Goal: Feedback & Contribution: Contribute content

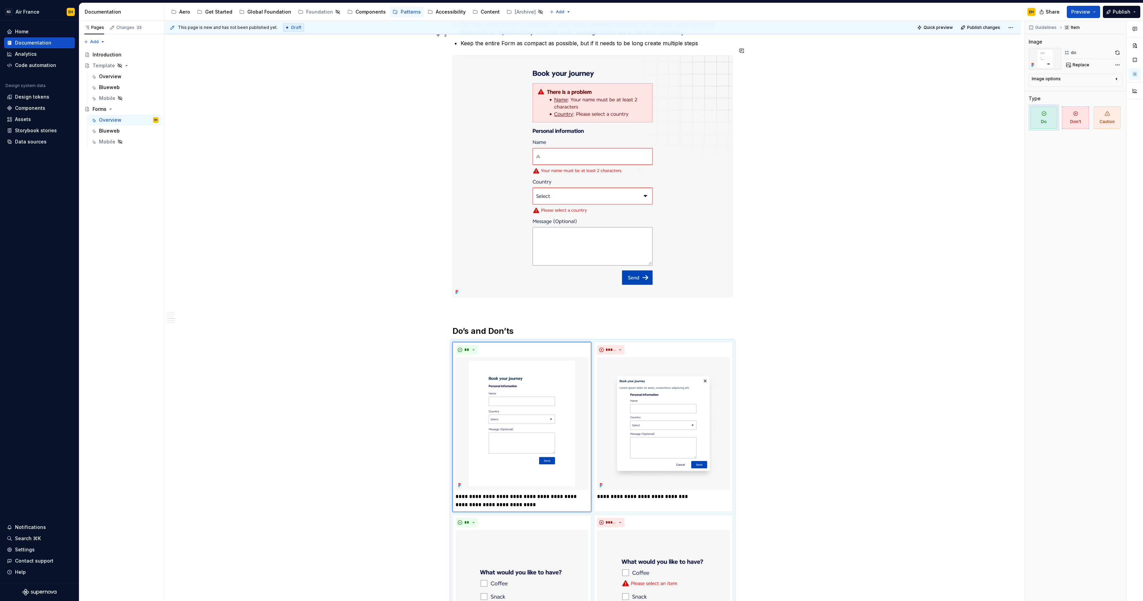
scroll to position [745, 0]
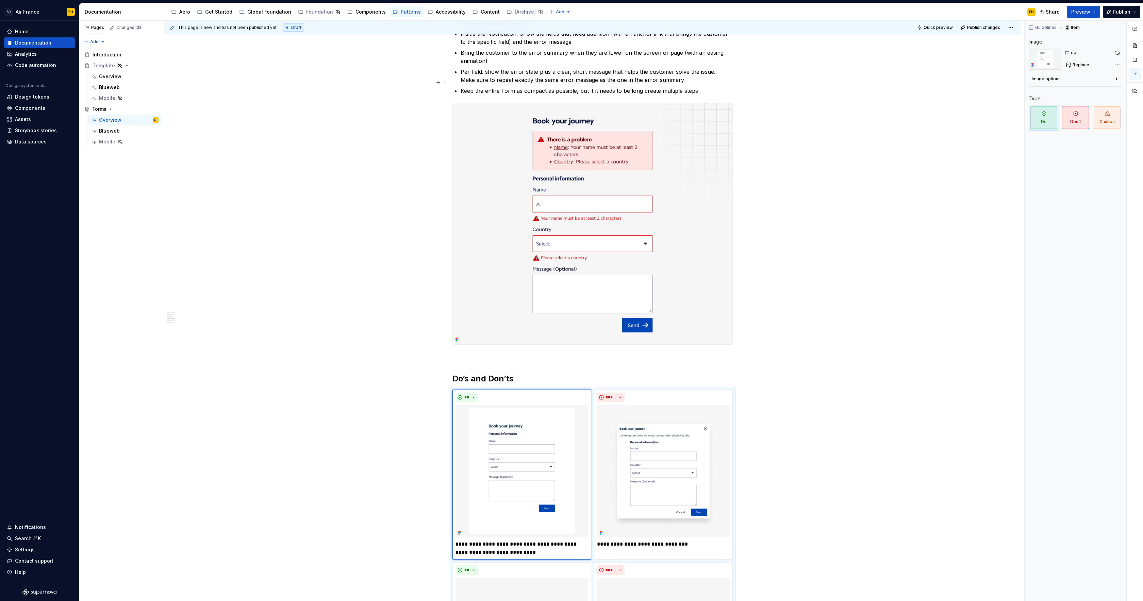
click at [709, 87] on p "Keep the entire Form as compact as possible, but if it needs to be long create …" at bounding box center [597, 91] width 272 height 8
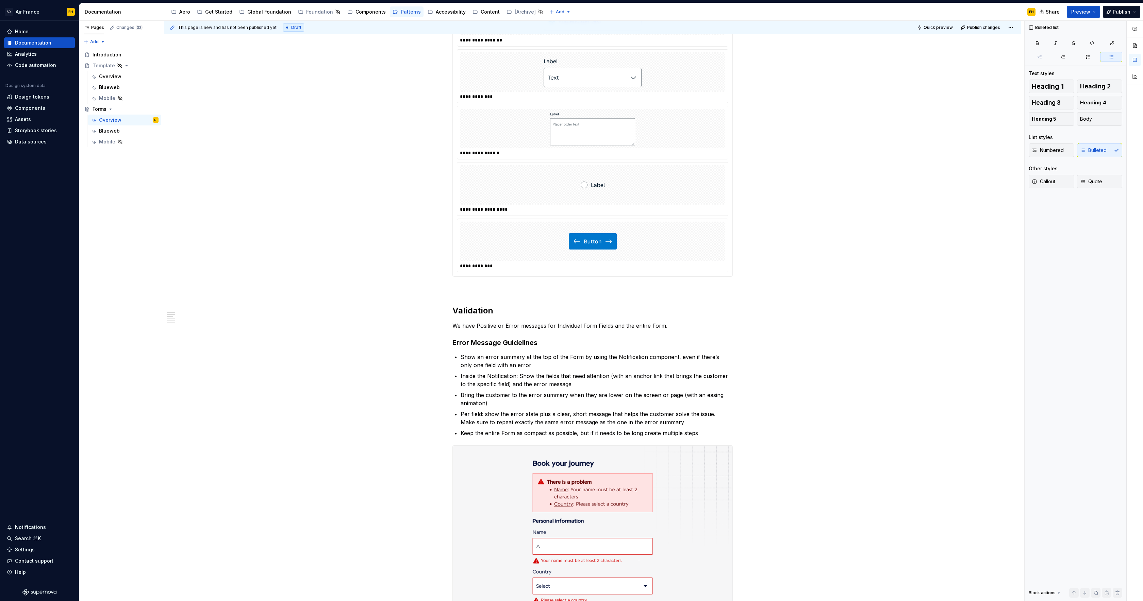
scroll to position [0, 0]
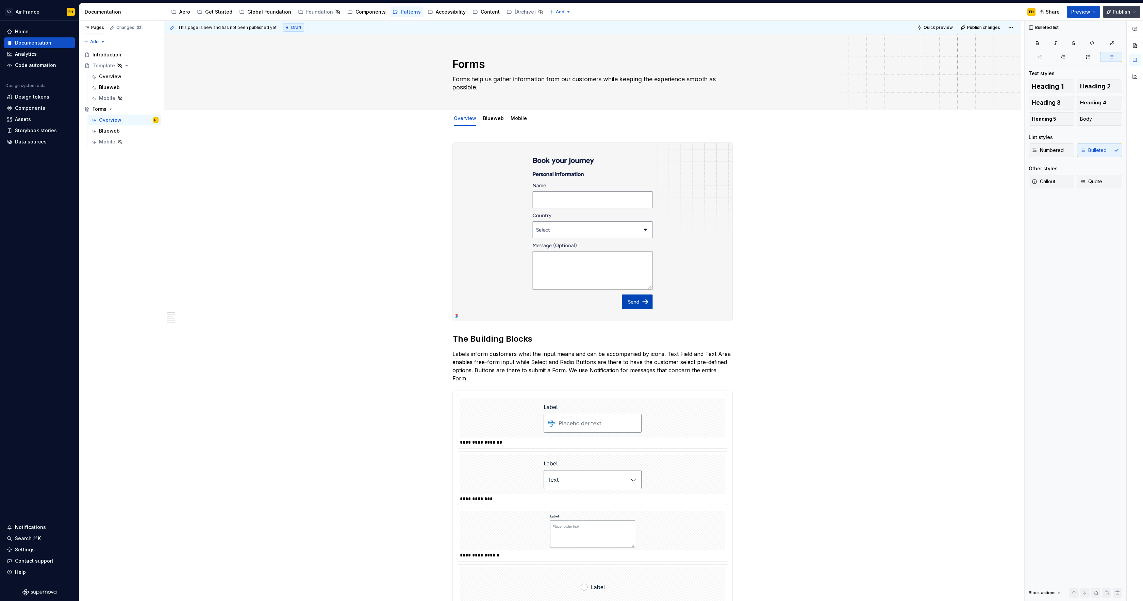
click at [1122, 12] on span "Publish" at bounding box center [1122, 12] width 18 height 7
click at [1069, 51] on span "Publish changes" at bounding box center [1059, 50] width 40 height 7
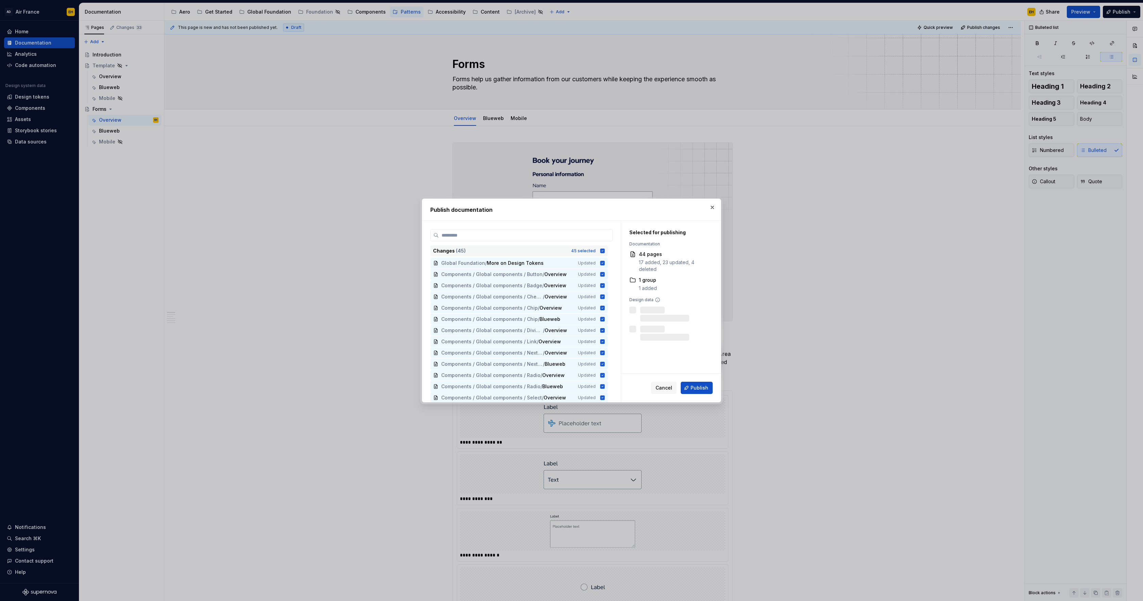
click at [605, 251] on icon at bounding box center [602, 250] width 5 height 5
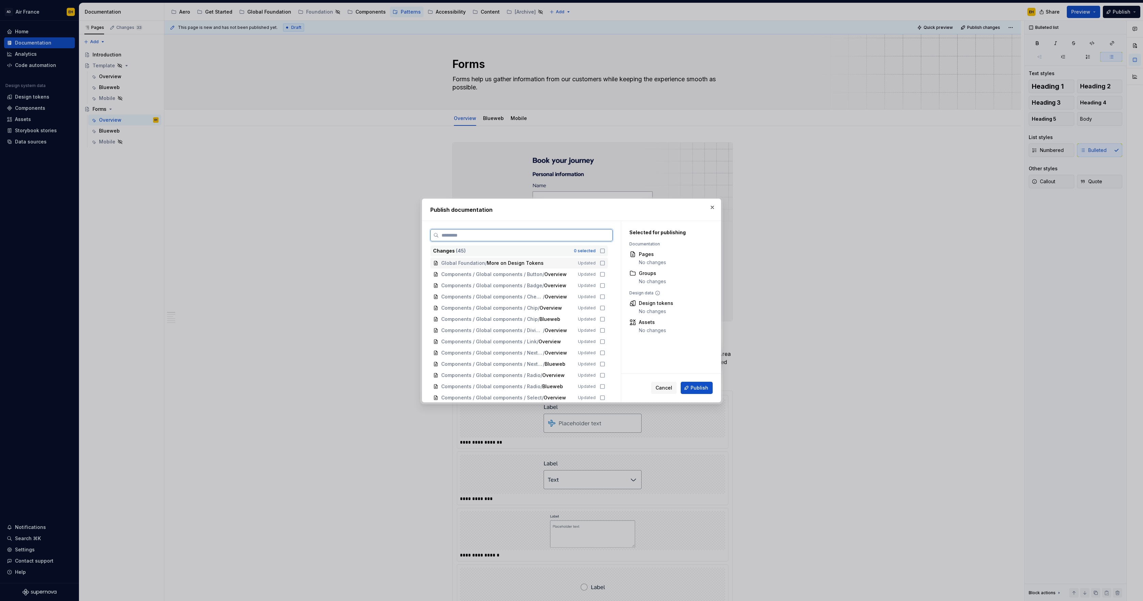
click at [605, 263] on icon at bounding box center [602, 263] width 5 height 5
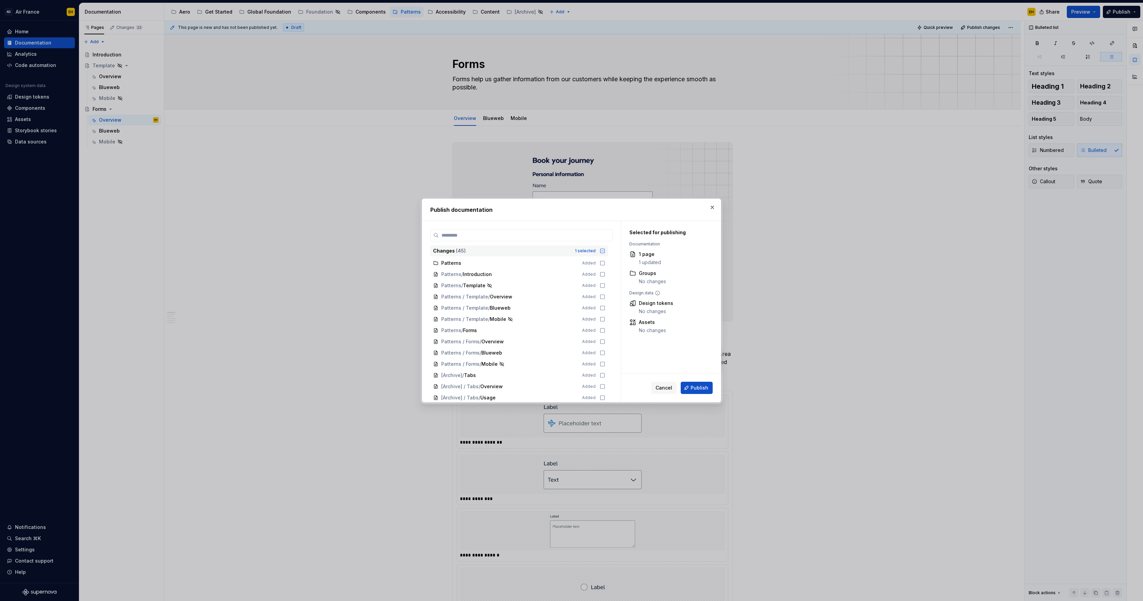
scroll to position [298, 0]
drag, startPoint x: 605, startPoint y: 337, endPoint x: 605, endPoint y: 342, distance: 4.8
click at [605, 337] on icon at bounding box center [602, 335] width 5 height 5
click at [605, 347] on icon at bounding box center [602, 347] width 5 height 5
click at [605, 280] on icon at bounding box center [602, 279] width 5 height 5
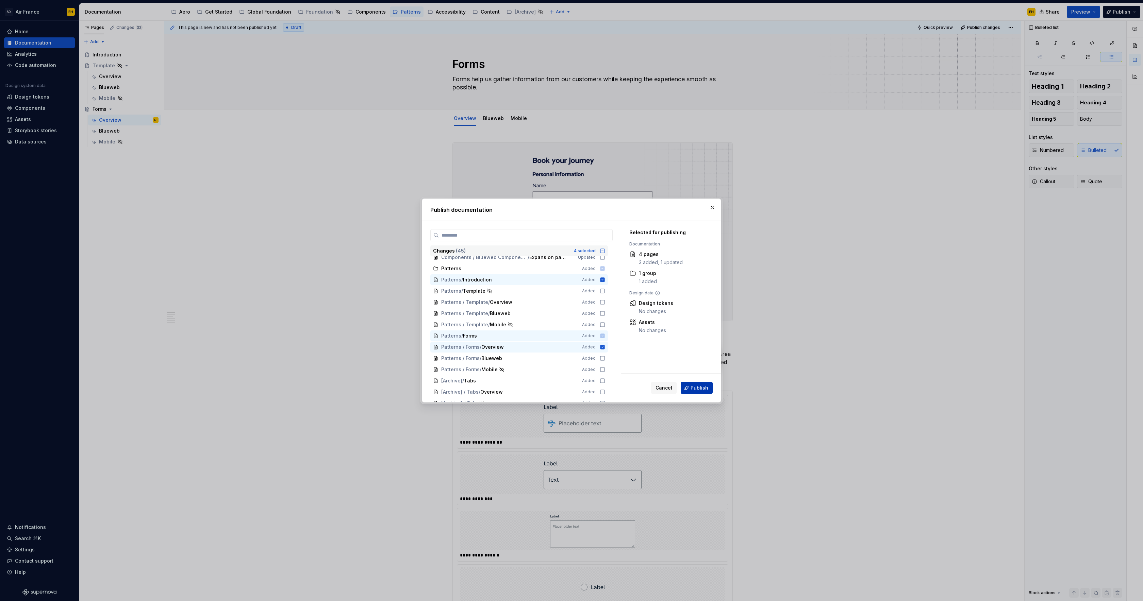
click at [691, 387] on button "Publish" at bounding box center [697, 388] width 32 height 12
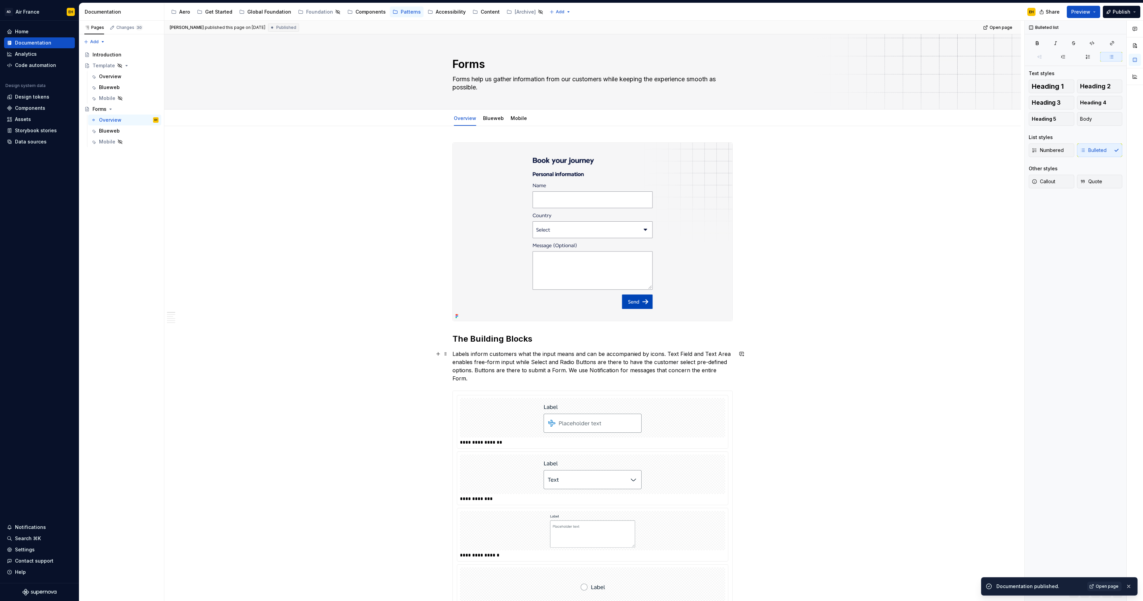
click at [460, 355] on p "Labels inform customers what the input means and can be accompanied by icons. T…" at bounding box center [592, 366] width 280 height 33
click at [454, 355] on p "Labels inform customers what the input means and can be accompanied by icons. T…" at bounding box center [592, 366] width 280 height 33
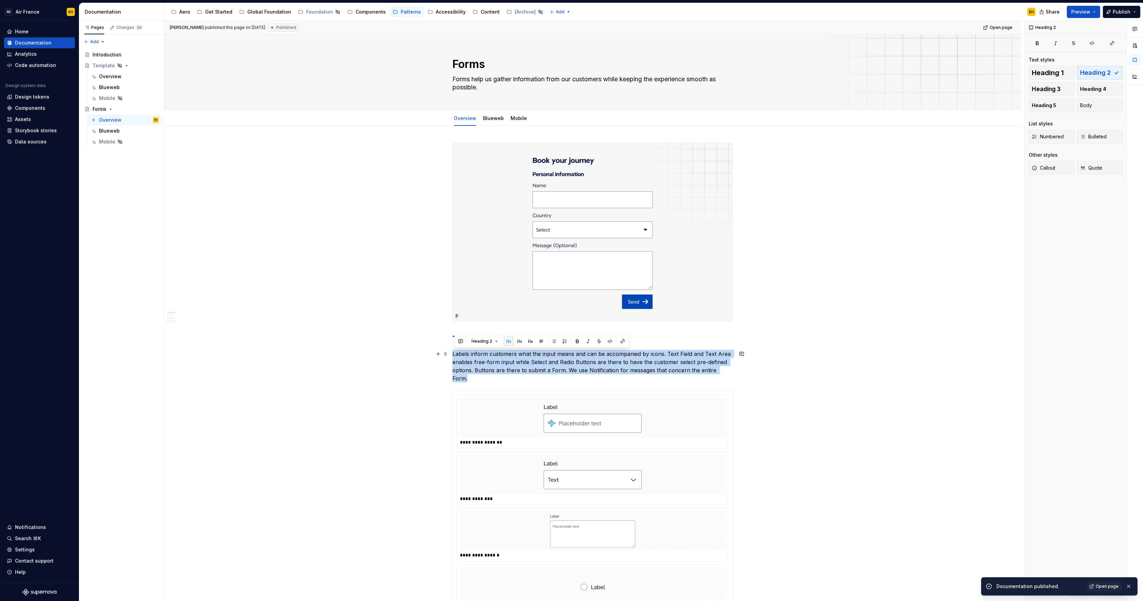
click at [454, 355] on p "Labels inform customers what the input means and can be accompanied by icons. T…" at bounding box center [592, 366] width 280 height 33
click at [507, 343] on button "button" at bounding box center [509, 342] width 10 height 10
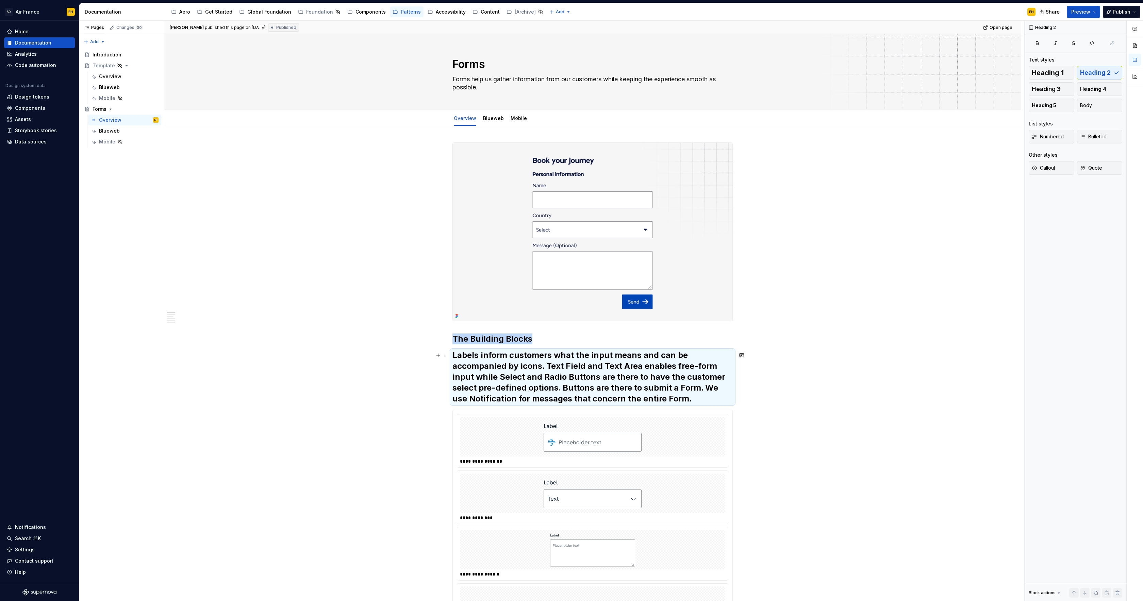
click at [510, 359] on h2 "Labels inform customers what the input means and can be accompanied by icons. T…" at bounding box center [592, 377] width 280 height 54
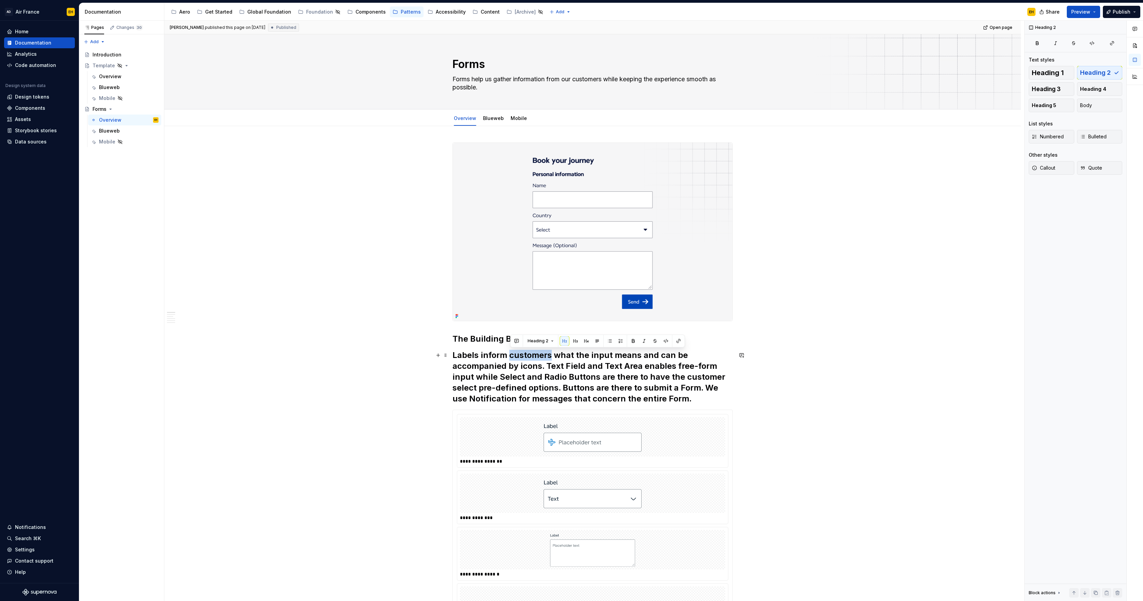
click at [510, 359] on h2 "Labels inform customers what the input means and can be accompanied by icons. T…" at bounding box center [592, 377] width 280 height 54
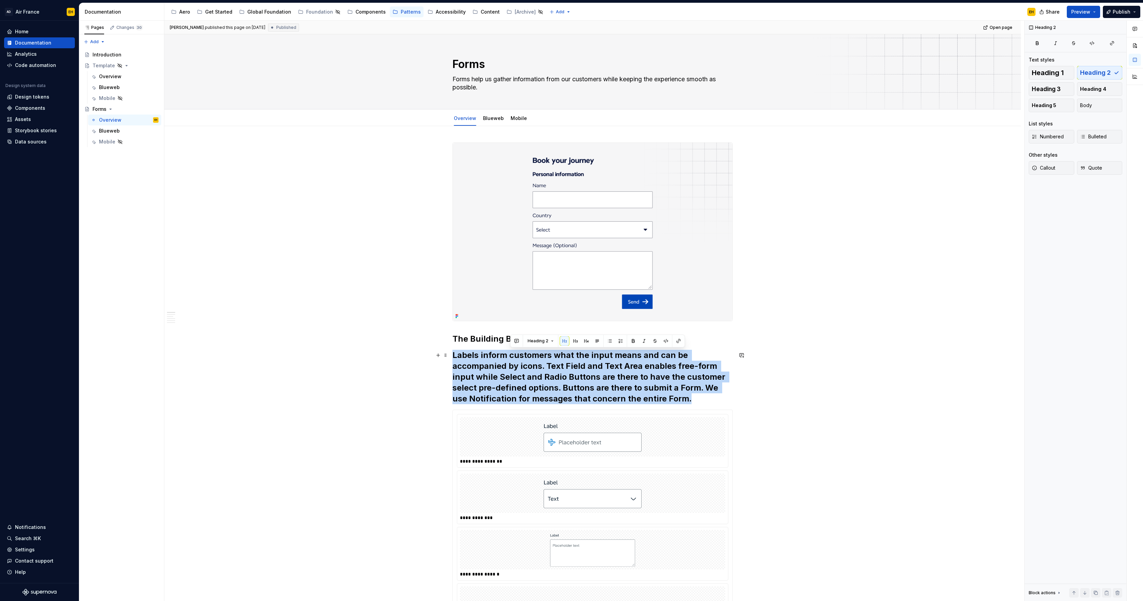
click at [510, 359] on h2 "Labels inform customers what the input means and can be accompanied by icons. T…" at bounding box center [592, 377] width 280 height 54
click at [577, 341] on button "button" at bounding box center [577, 341] width 10 height 10
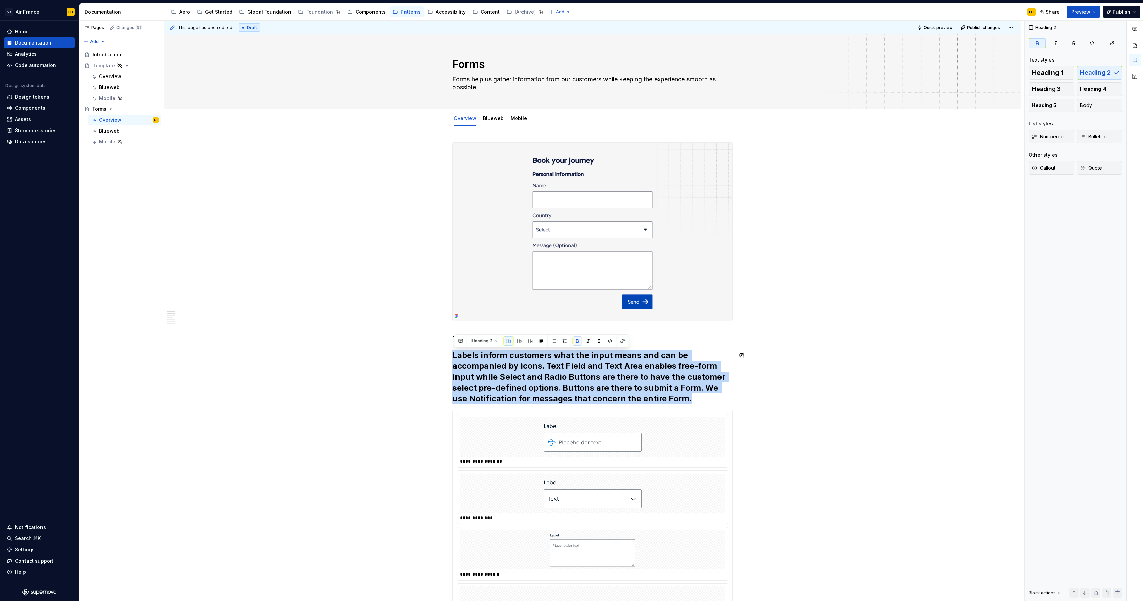
click at [577, 343] on button "button" at bounding box center [577, 341] width 10 height 10
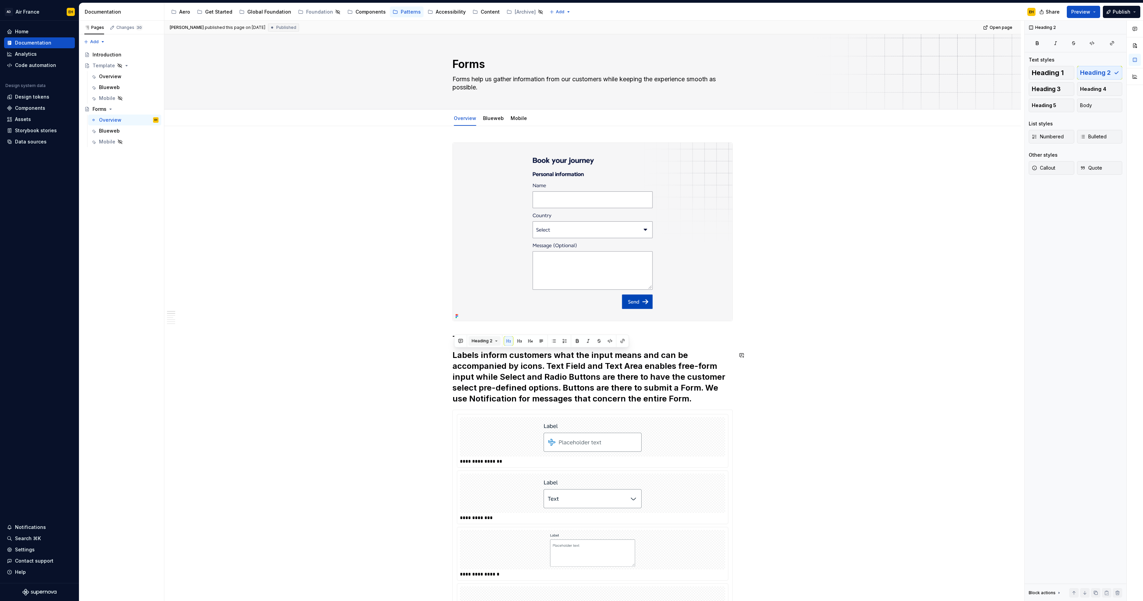
click at [493, 342] on button "Heading 2" at bounding box center [484, 341] width 32 height 10
click at [495, 366] on div "Text" at bounding box center [493, 367] width 10 height 7
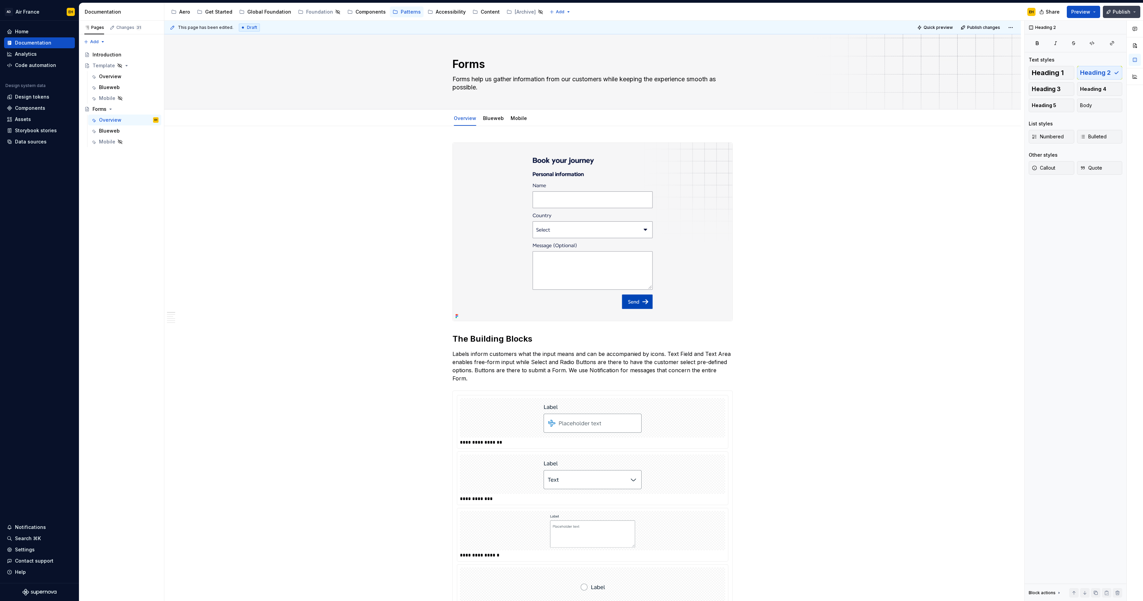
click at [1118, 13] on span "Publish" at bounding box center [1122, 12] width 18 height 7
click at [1085, 58] on button "Publish changes" at bounding box center [1056, 57] width 156 height 12
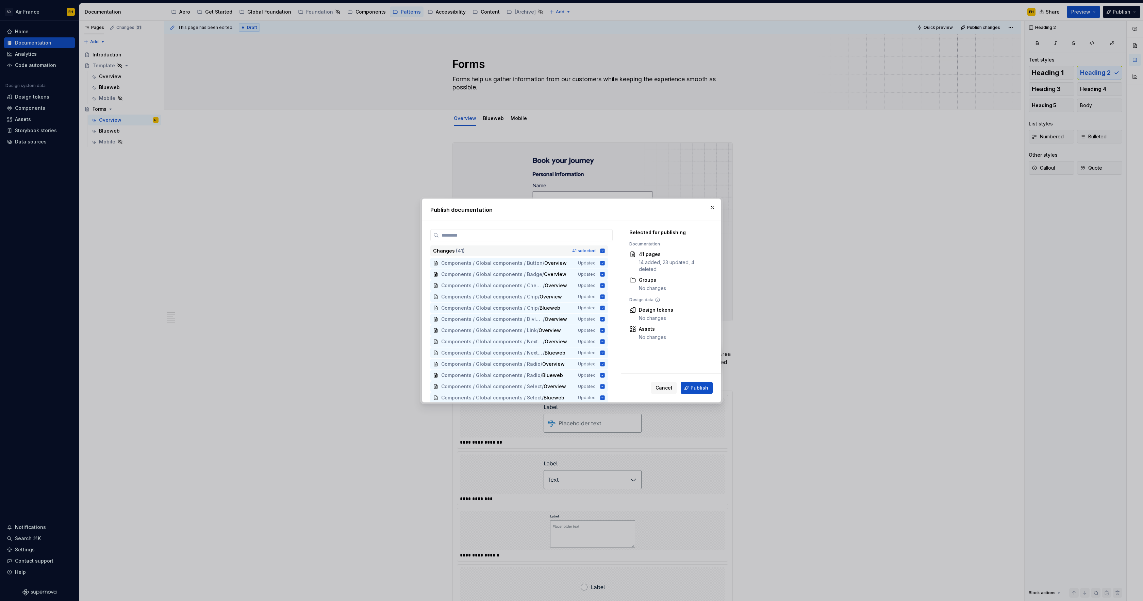
click at [605, 251] on icon at bounding box center [602, 251] width 4 height 4
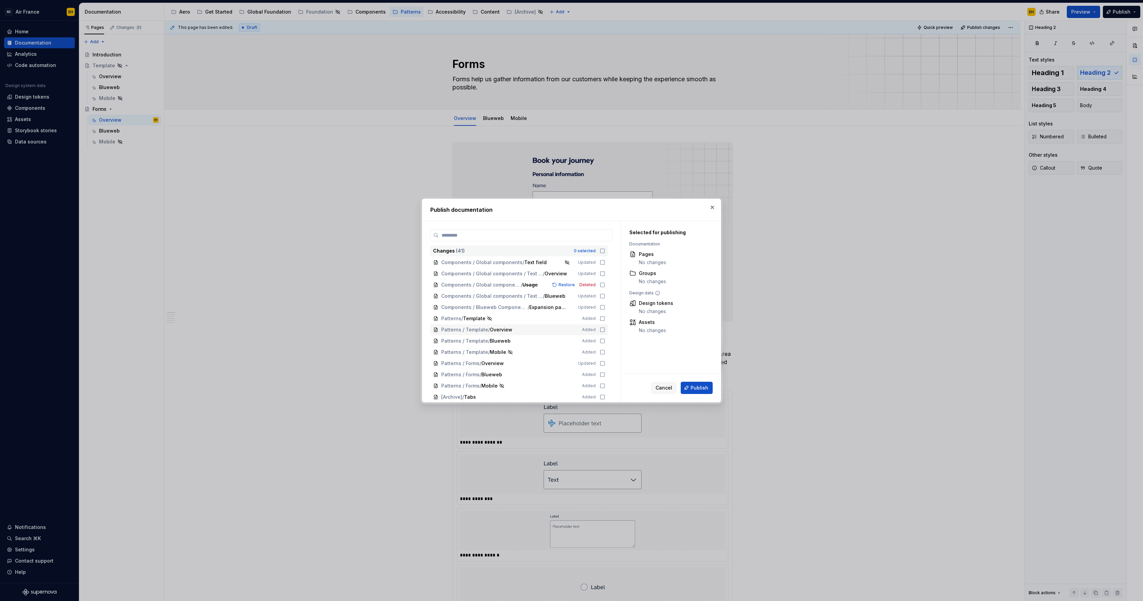
scroll to position [237, 0]
click at [605, 363] on icon at bounding box center [602, 362] width 5 height 5
click at [702, 389] on span "Publish" at bounding box center [700, 388] width 18 height 7
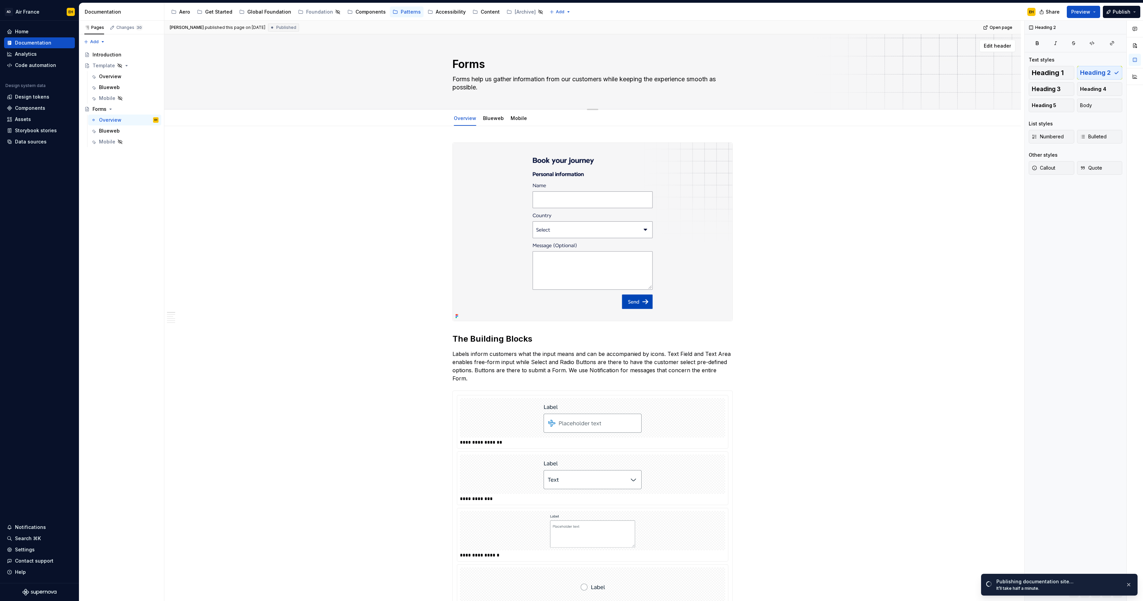
type textarea "*"
